Goal: Information Seeking & Learning: Learn about a topic

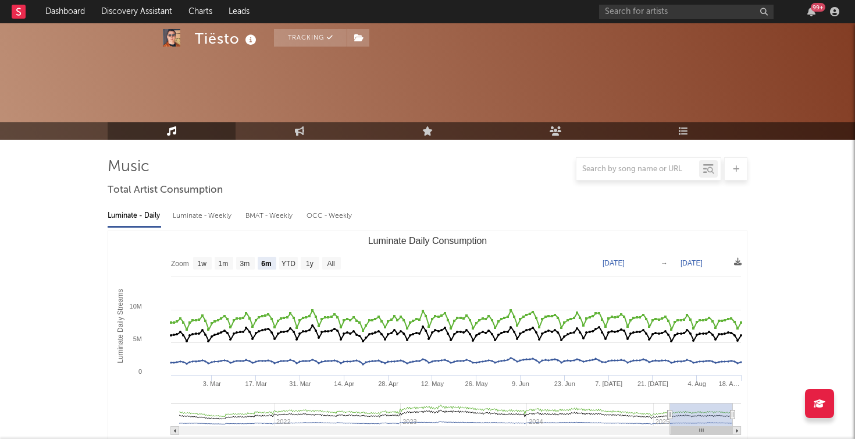
select select "6m"
select select "1w"
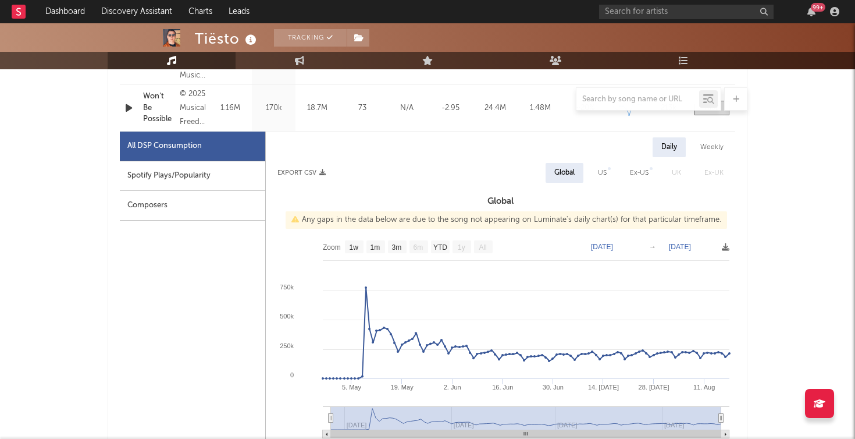
click at [25, 22] on link at bounding box center [19, 11] width 14 height 23
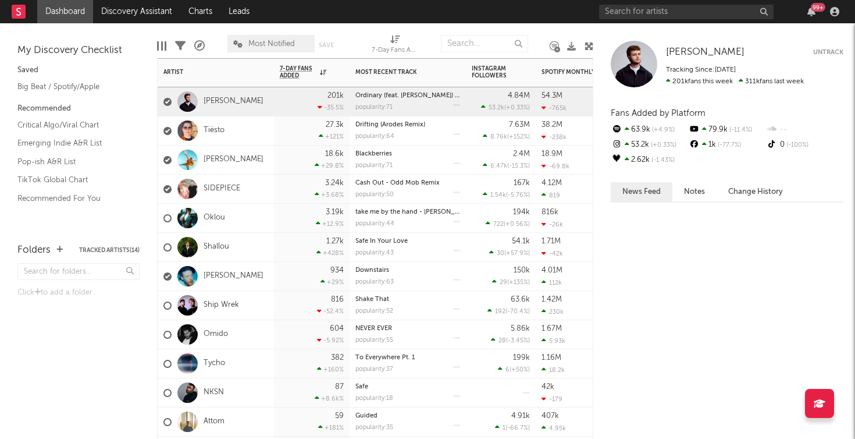
click at [250, 102] on div "[PERSON_NAME]" at bounding box center [216, 101] width 116 height 29
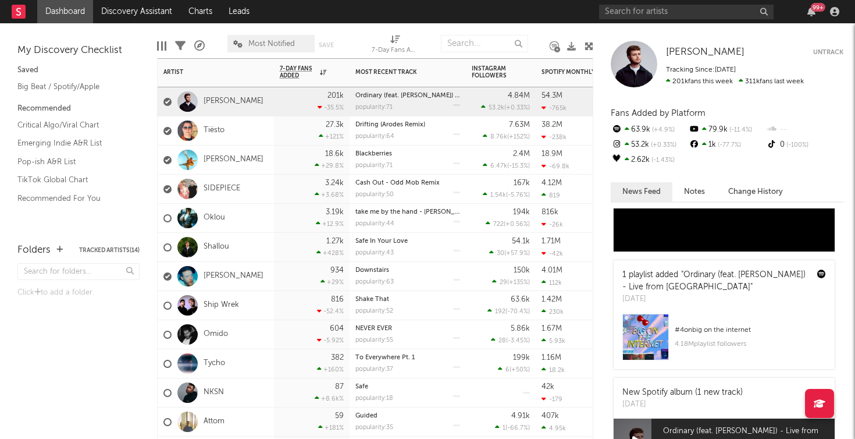
scroll to position [267, 0]
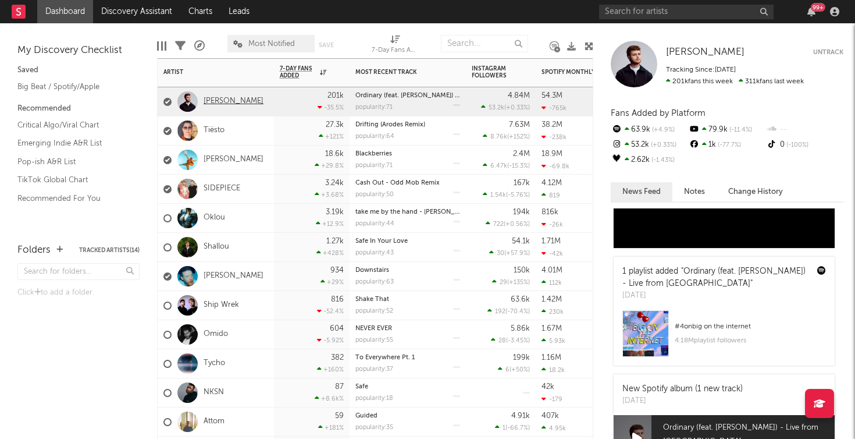
click at [227, 103] on link "[PERSON_NAME]" at bounding box center [234, 102] width 60 height 10
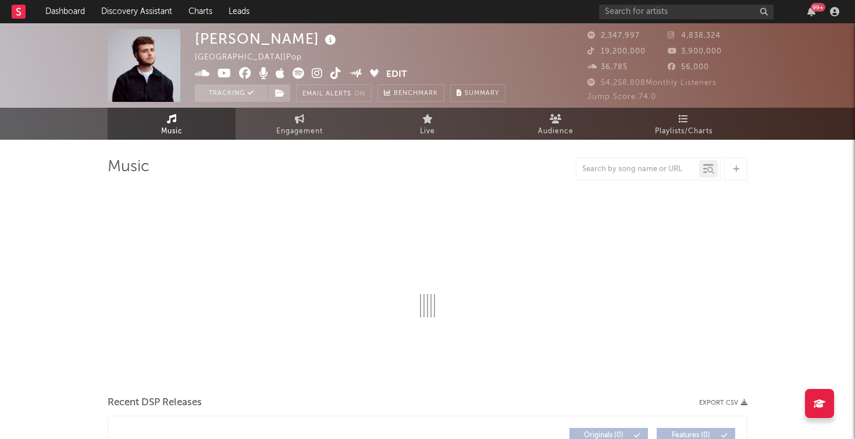
select select "6m"
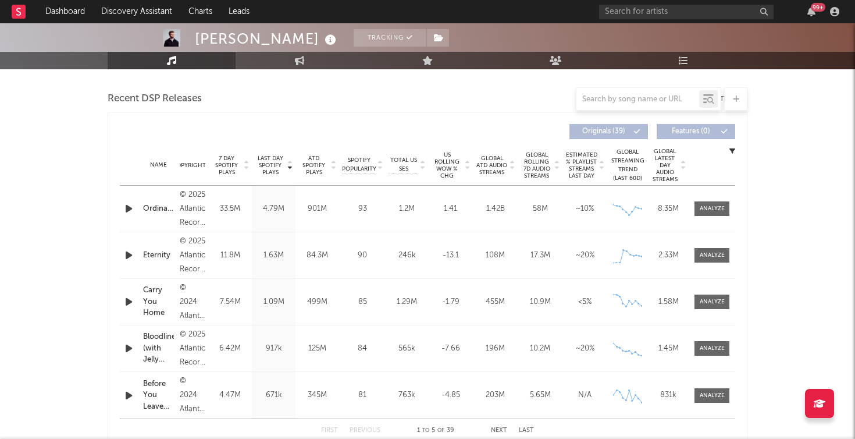
scroll to position [399, 0]
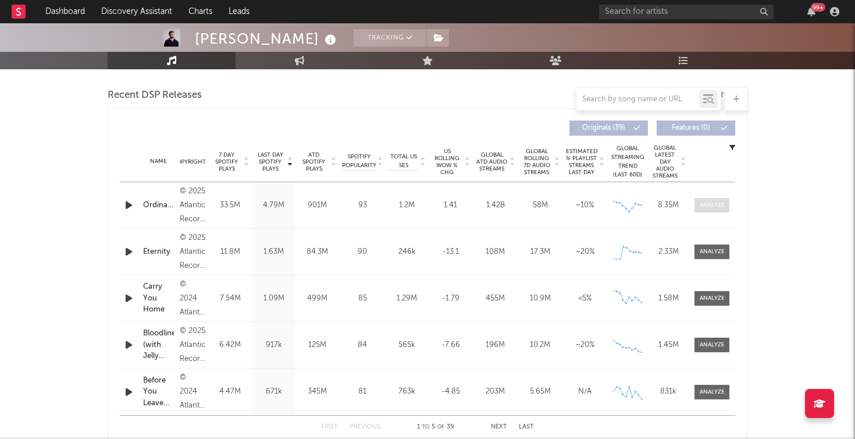
click at [712, 205] on div at bounding box center [712, 205] width 25 height 9
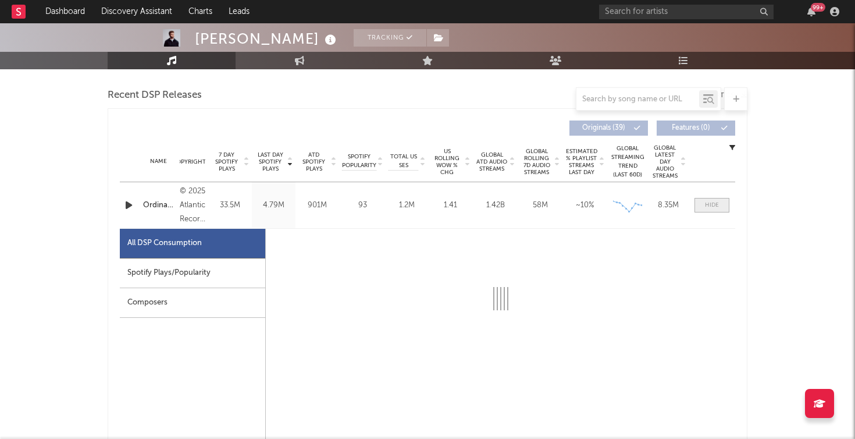
select select "6m"
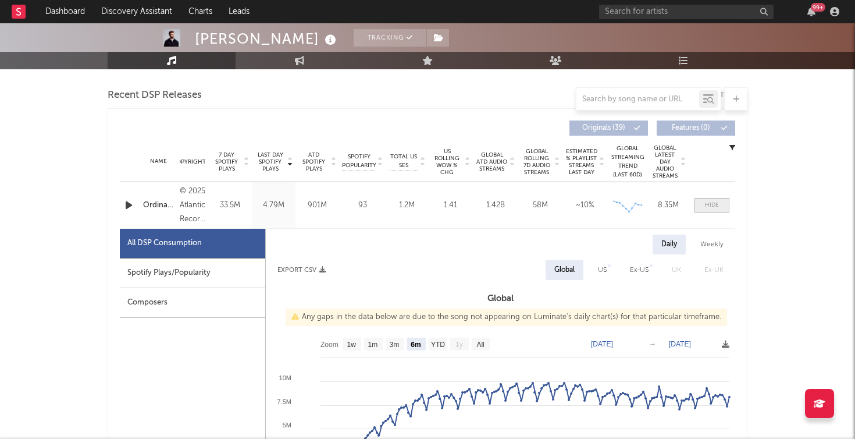
click at [711, 205] on div at bounding box center [712, 205] width 14 height 9
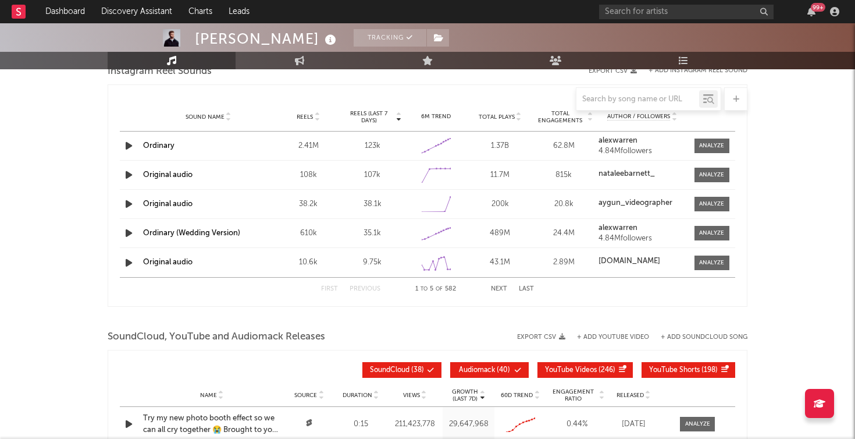
scroll to position [1071, 0]
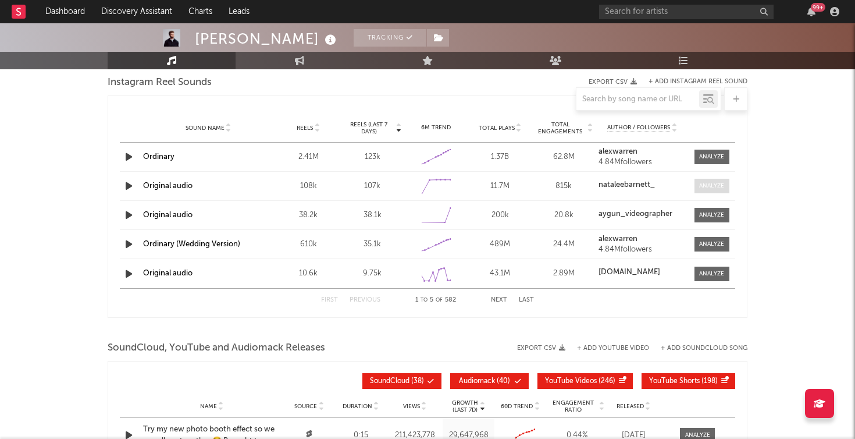
click at [712, 187] on div at bounding box center [711, 185] width 25 height 9
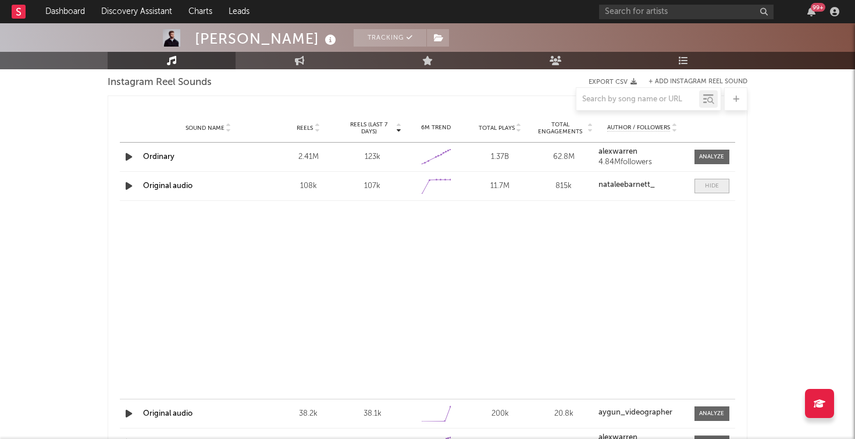
select select "1w"
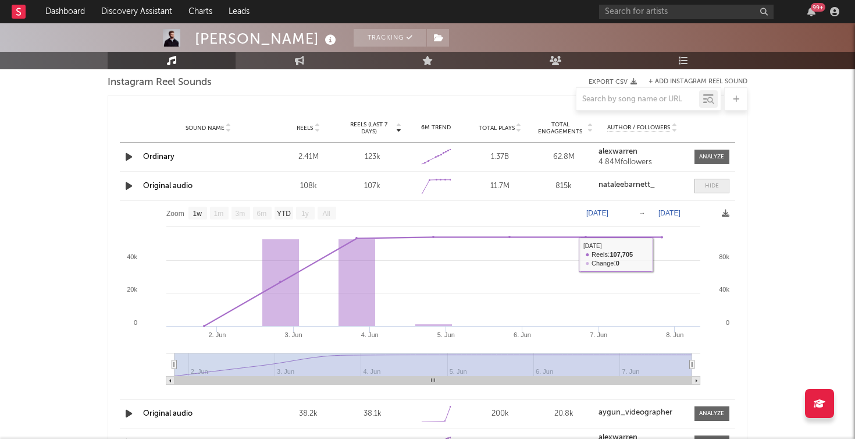
click at [709, 188] on div at bounding box center [712, 185] width 14 height 9
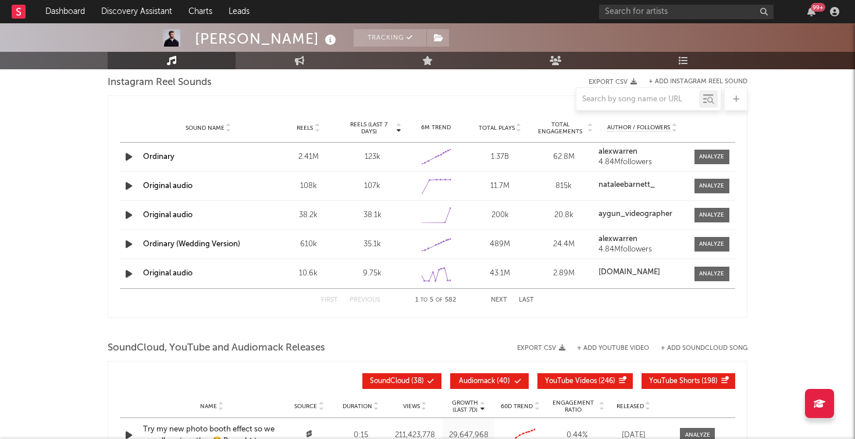
click at [503, 301] on button "Next" at bounding box center [499, 300] width 16 height 6
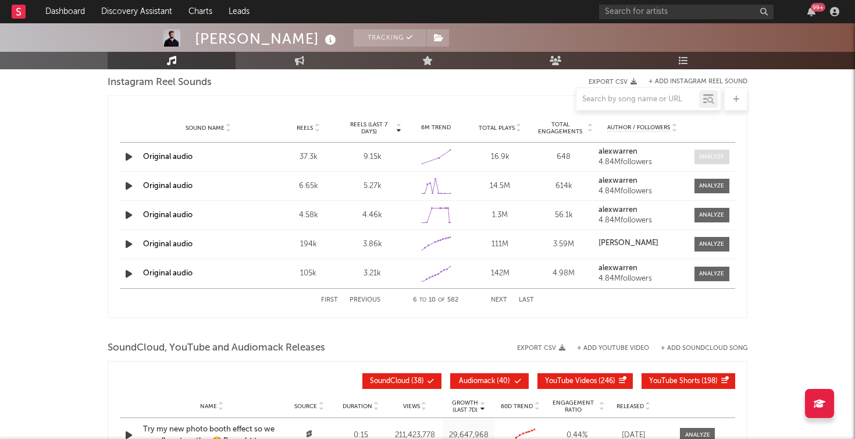
click at [708, 163] on span at bounding box center [711, 156] width 35 height 15
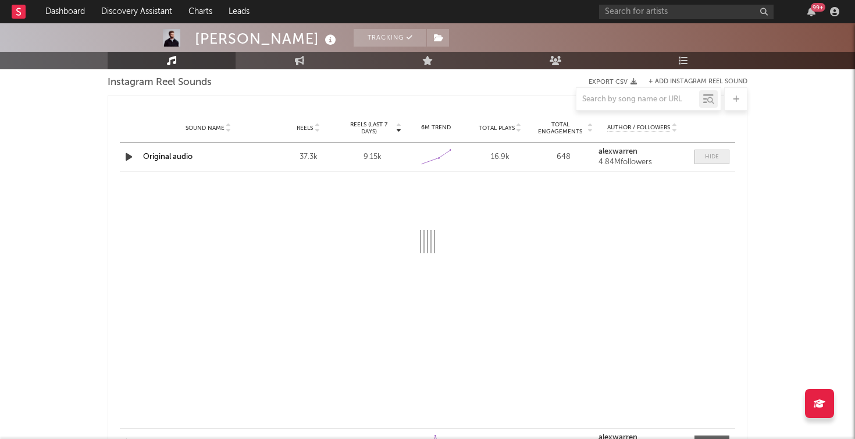
select select "1w"
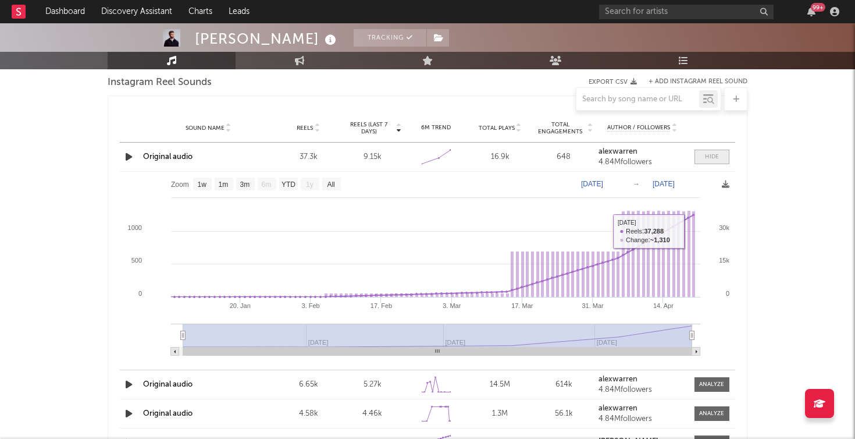
click at [717, 156] on div at bounding box center [712, 156] width 14 height 9
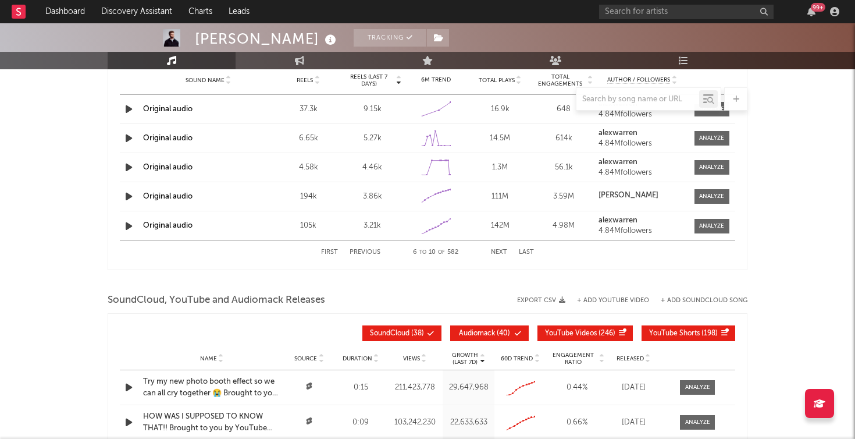
scroll to position [1124, 0]
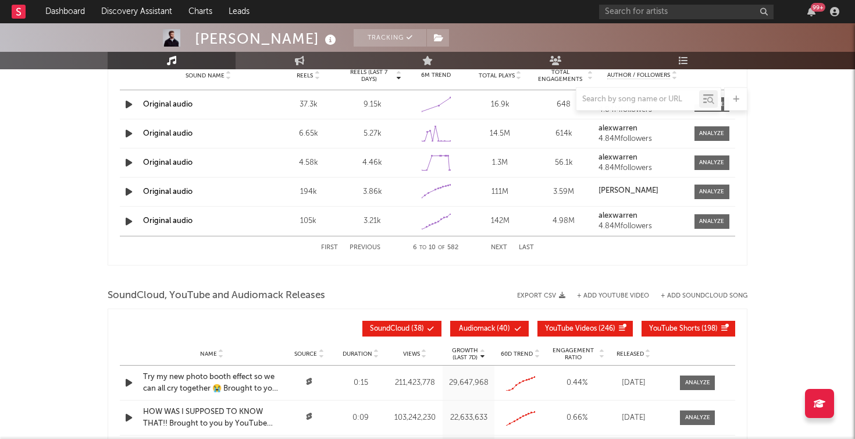
click at [377, 243] on div "First Previous 6 to 10 of 582 Next Last" at bounding box center [427, 247] width 213 height 23
click at [377, 247] on button "Previous" at bounding box center [365, 247] width 31 height 6
click at [130, 134] on icon "button" at bounding box center [129, 133] width 12 height 15
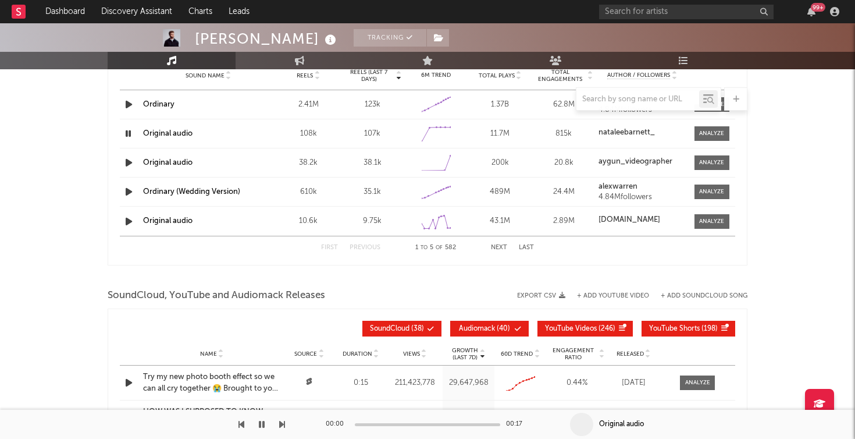
click at [130, 134] on icon "button" at bounding box center [128, 133] width 11 height 15
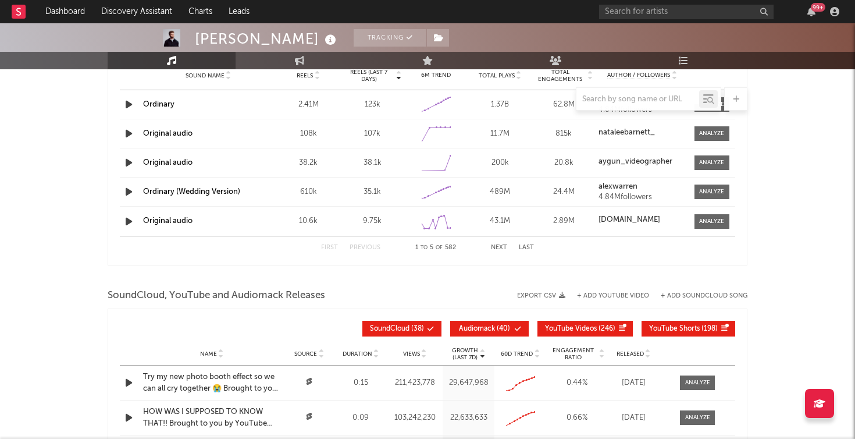
click at [130, 162] on icon "button" at bounding box center [129, 162] width 12 height 15
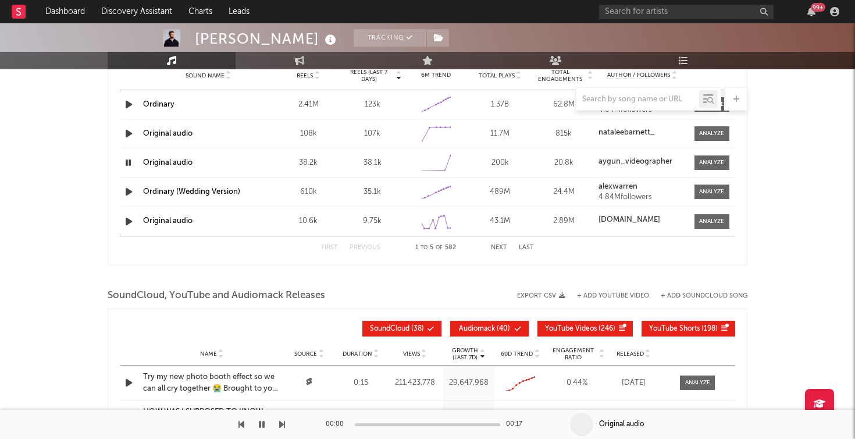
click at [263, 422] on icon "button" at bounding box center [262, 423] width 6 height 9
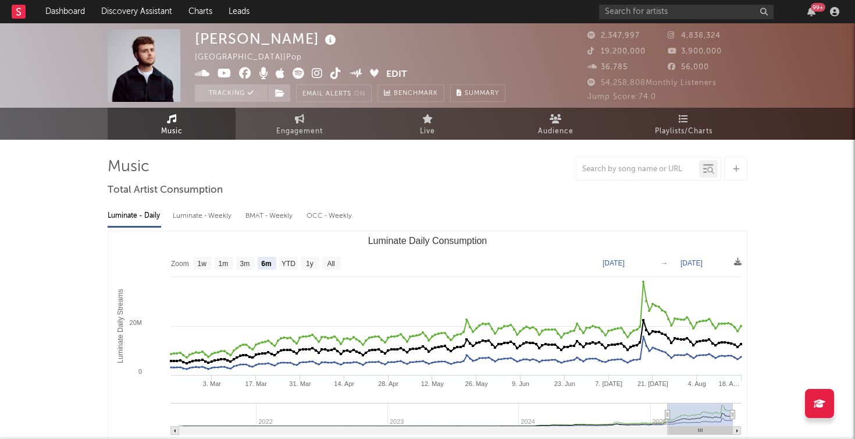
scroll to position [0, 0]
click at [696, 121] on link "Playlists/Charts" at bounding box center [683, 124] width 128 height 32
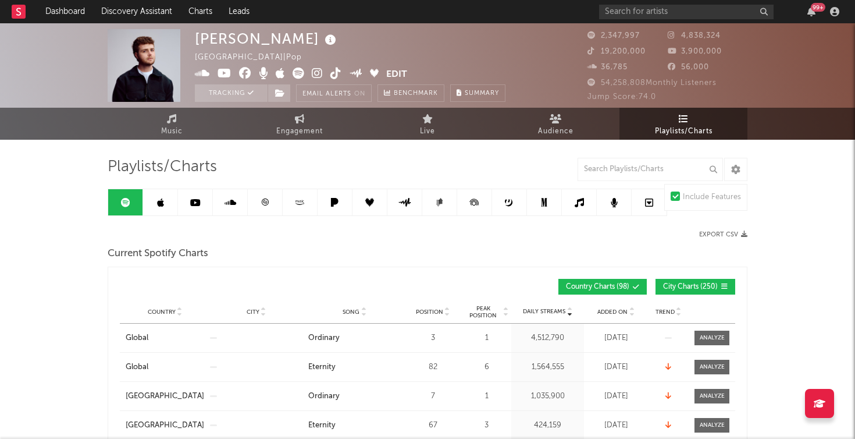
click at [20, 13] on rect at bounding box center [19, 12] width 14 height 14
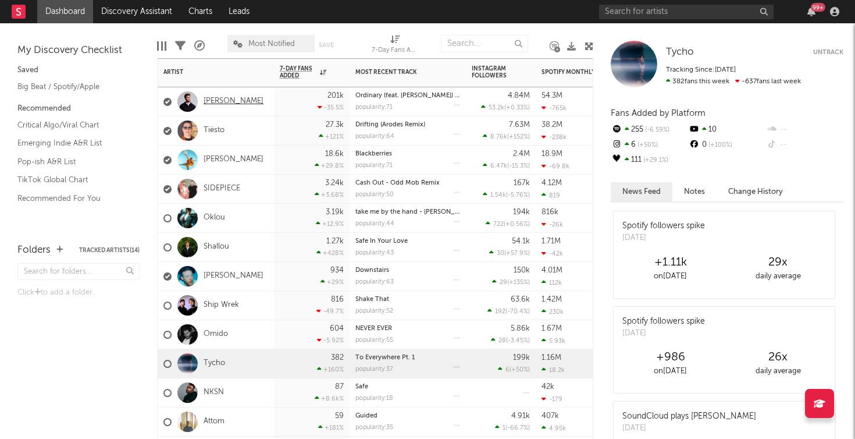
click at [223, 102] on link "[PERSON_NAME]" at bounding box center [234, 102] width 60 height 10
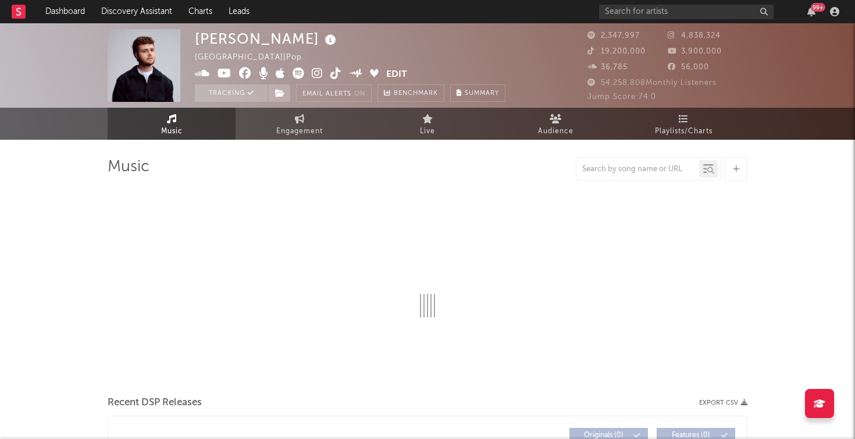
select select "6m"
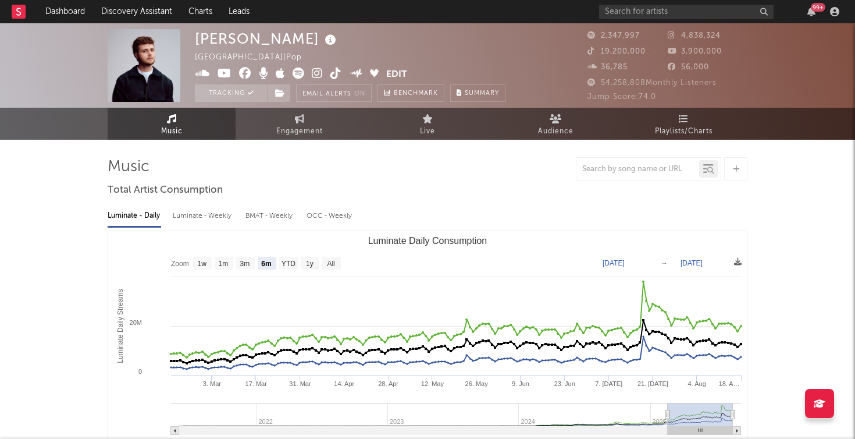
click at [17, 6] on rect at bounding box center [19, 12] width 14 height 14
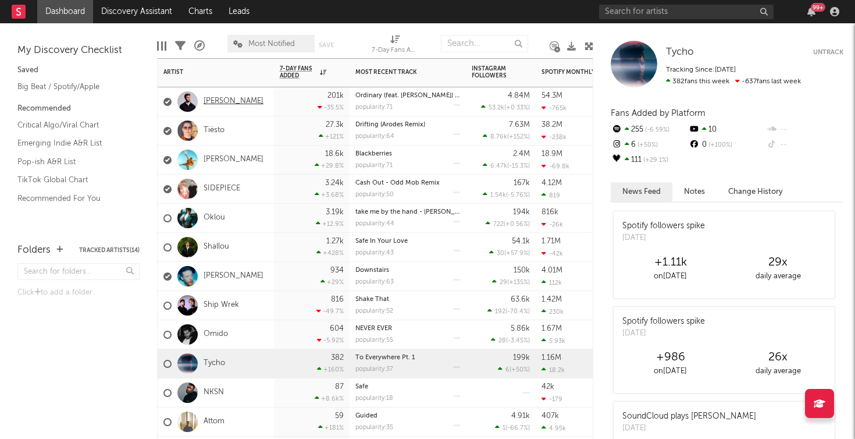
click at [221, 98] on link "[PERSON_NAME]" at bounding box center [234, 102] width 60 height 10
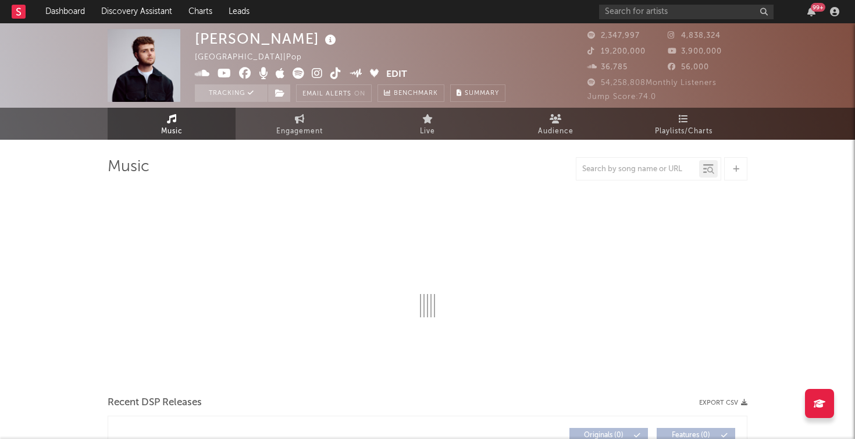
select select "6m"
